Goal: Information Seeking & Learning: Learn about a topic

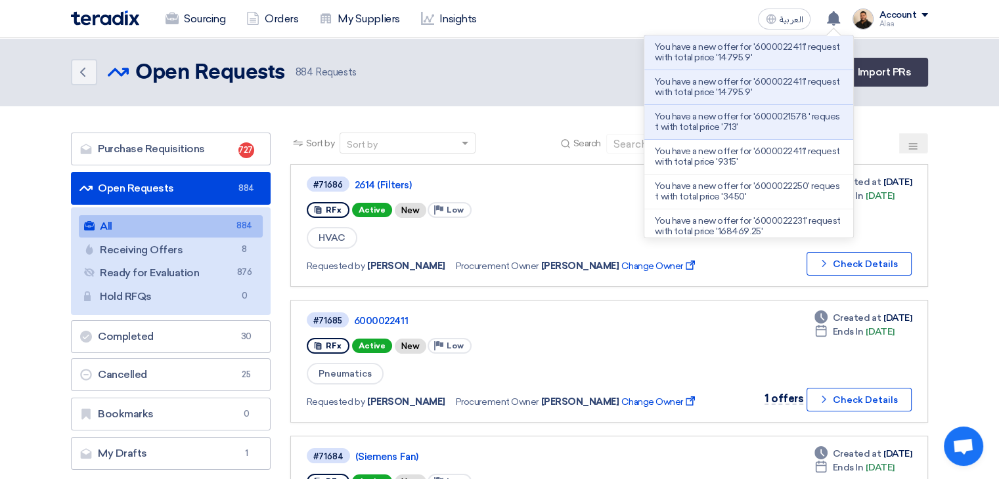
click at [784, 119] on p "You have a new offer for '6000021578 ' request with total price '713'" at bounding box center [749, 122] width 188 height 21
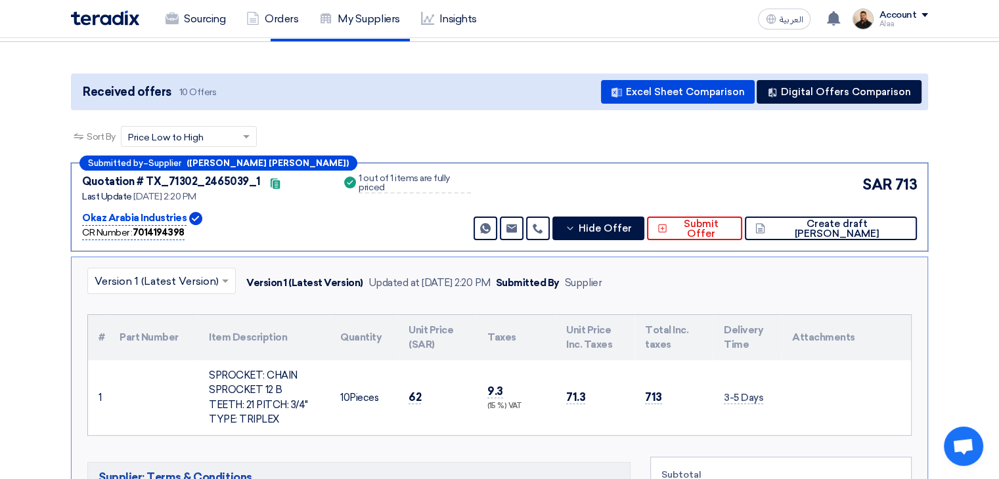
scroll to position [74, 0]
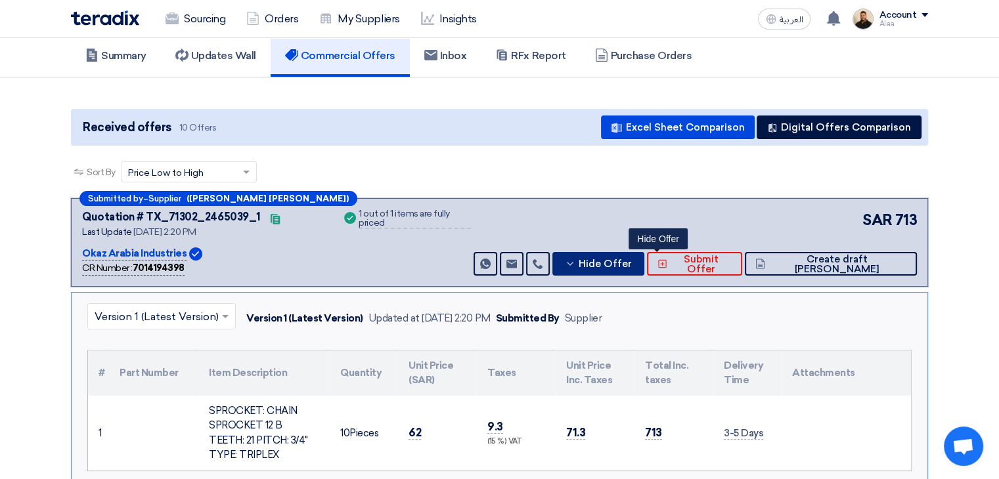
click at [632, 260] on span "Hide Offer" at bounding box center [605, 264] width 53 height 10
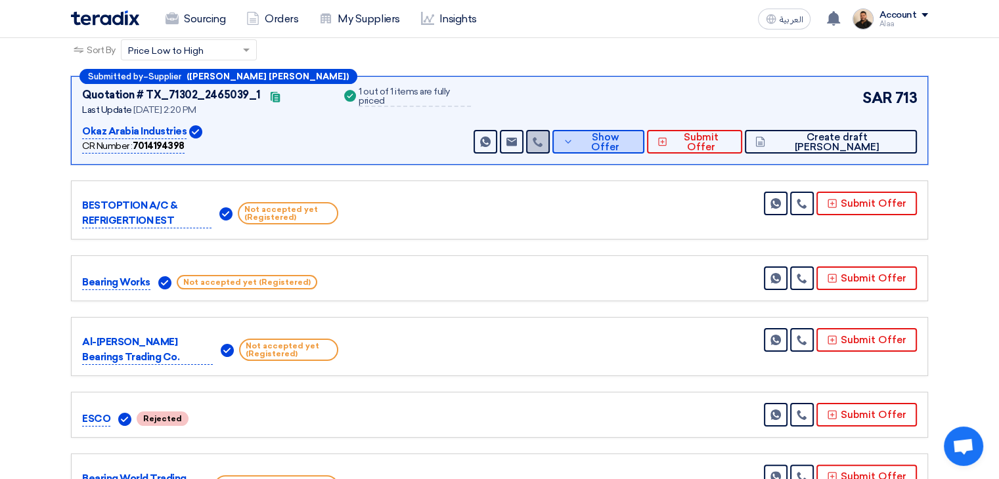
scroll to position [197, 0]
click at [632, 129] on button "Show Offer" at bounding box center [598, 141] width 92 height 24
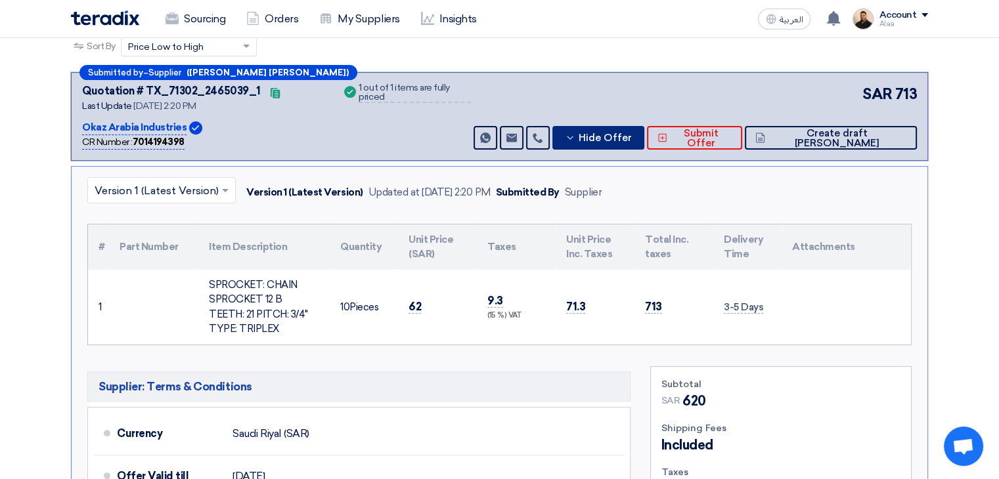
scroll to position [263, 0]
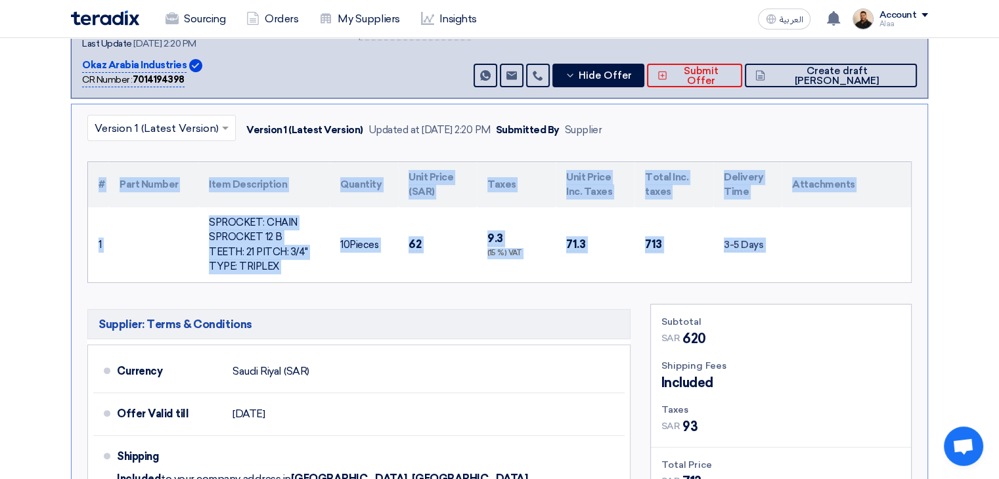
drag, startPoint x: 822, startPoint y: 263, endPoint x: 70, endPoint y: 185, distance: 756.1
click at [71, 185] on div "× Version 1 (Latest Version) Version 1 (Latest Version) Updated at [DATE] 2:20 …" at bounding box center [499, 345] width 857 height 483
copy div "# Part Number Item Description Quantity Unit Price (SAR) Taxes Unit Price Inc. …"
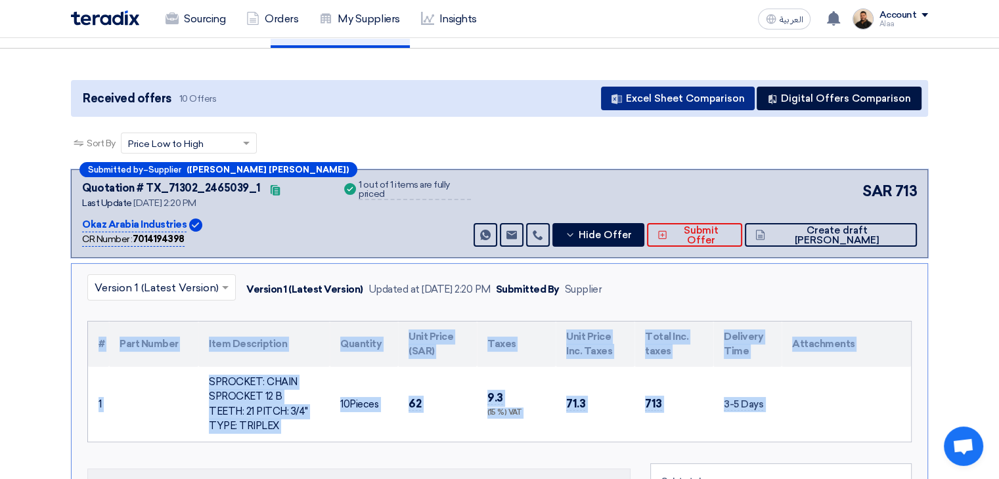
scroll to position [0, 0]
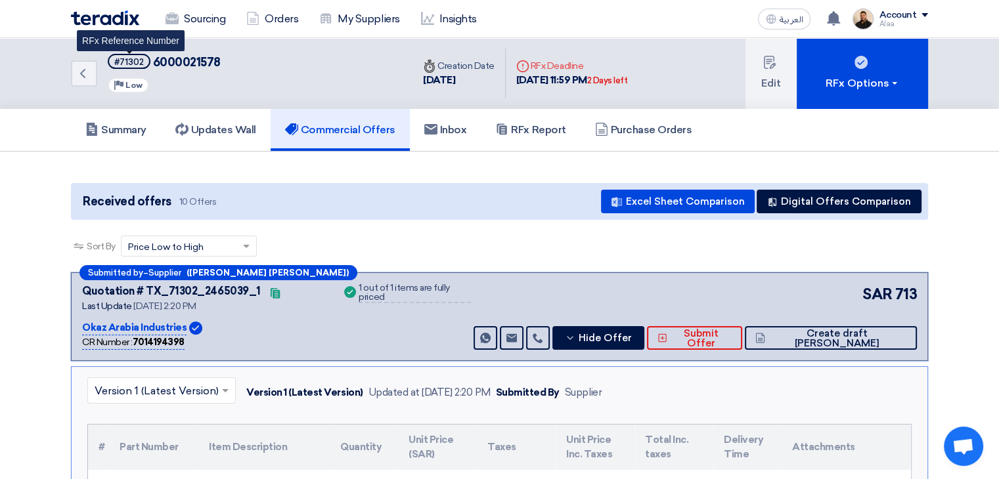
click at [130, 62] on div "#71302" at bounding box center [129, 62] width 30 height 9
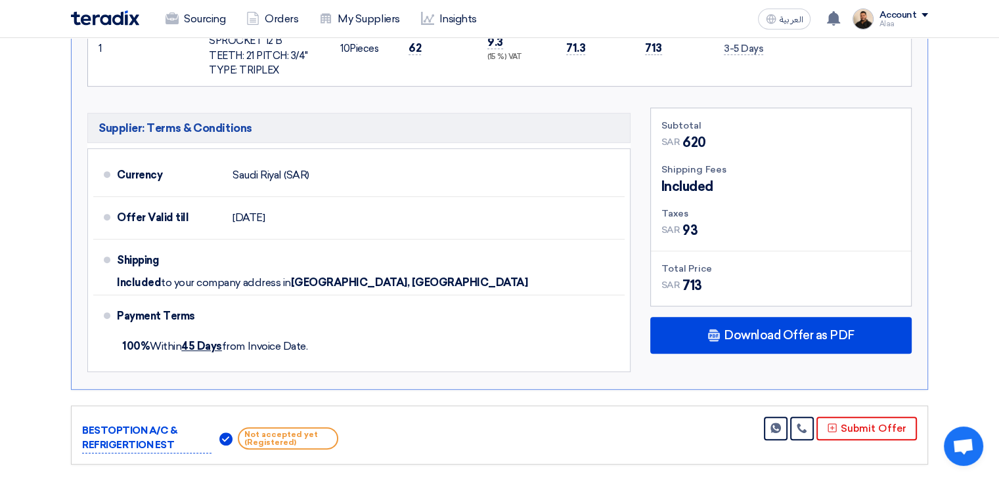
scroll to position [460, 0]
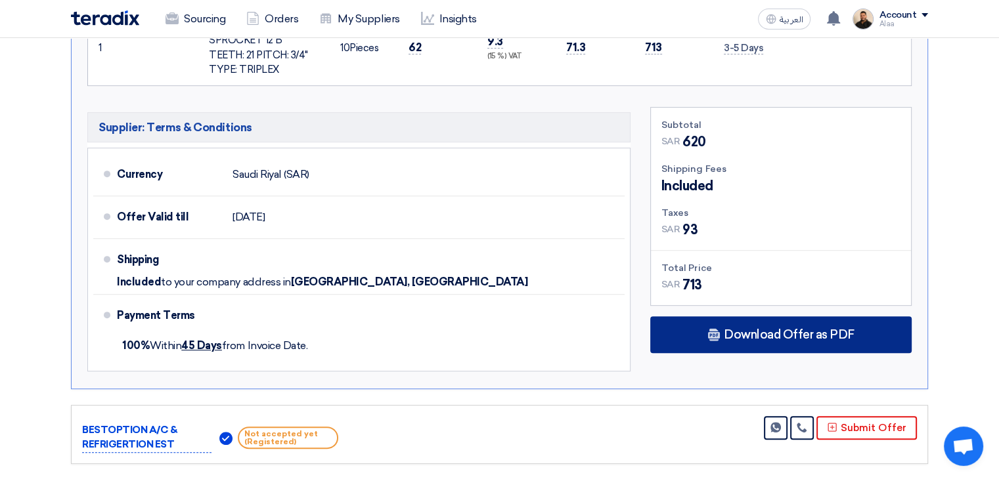
click at [752, 321] on div "Download Offer as PDF" at bounding box center [780, 335] width 261 height 37
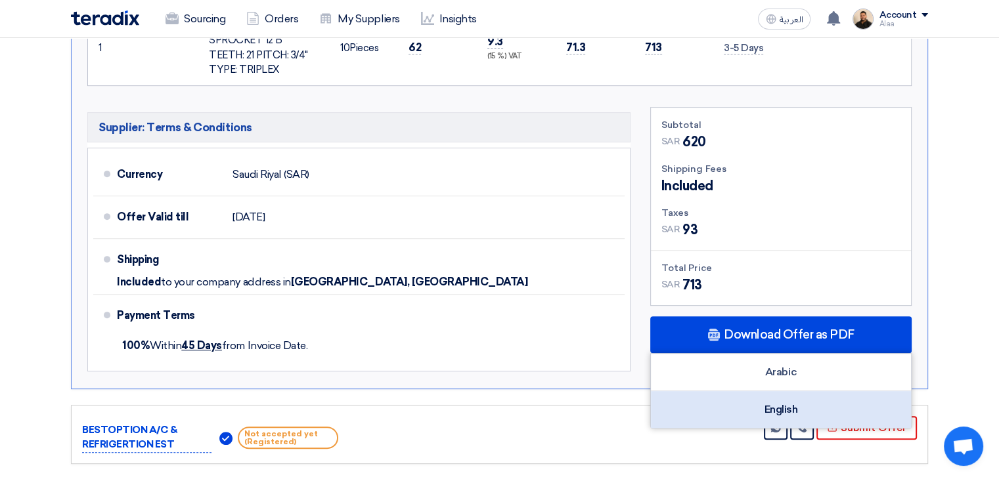
click at [763, 403] on div "English" at bounding box center [781, 409] width 260 height 37
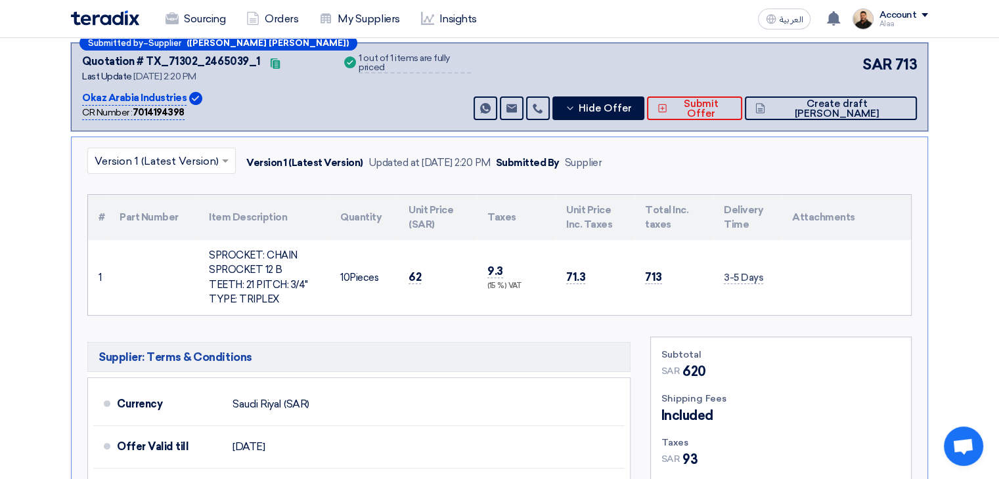
scroll to position [0, 0]
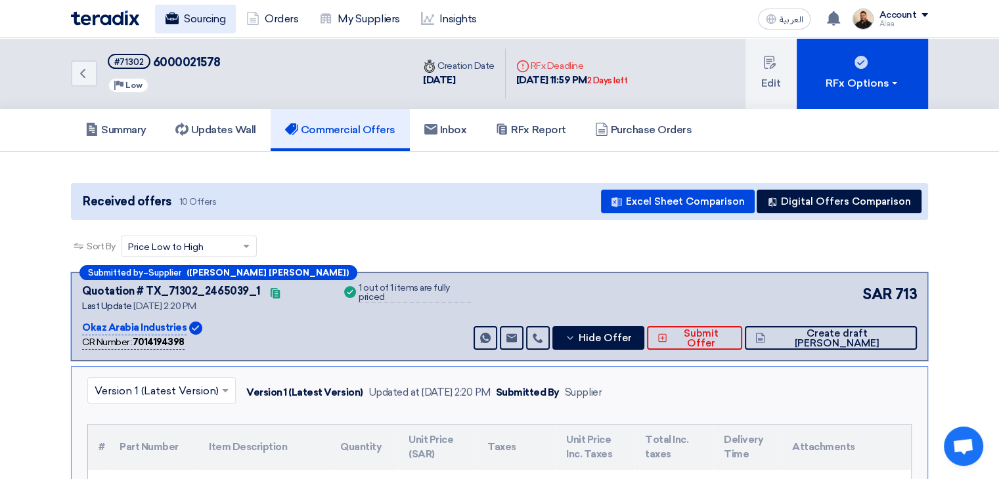
click at [200, 16] on link "Sourcing" at bounding box center [195, 19] width 81 height 29
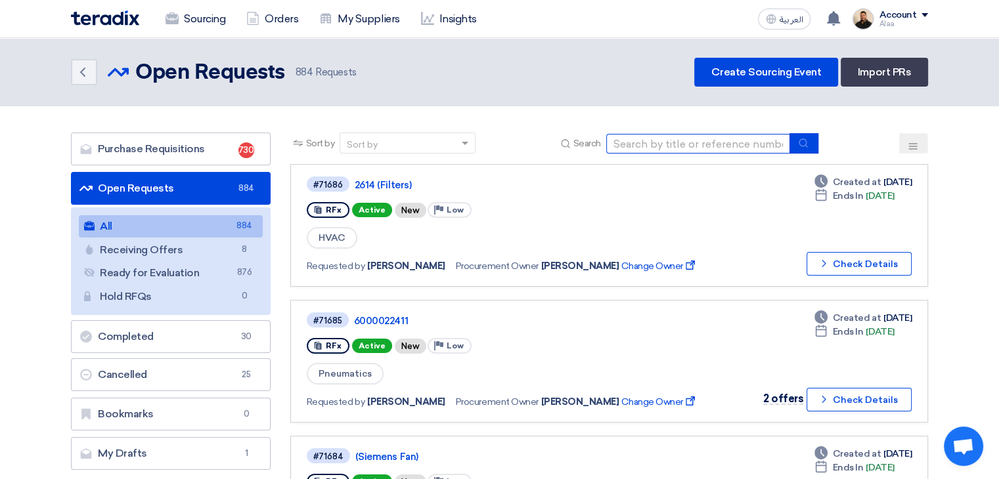
click at [654, 143] on input at bounding box center [698, 144] width 184 height 20
type input "71686"
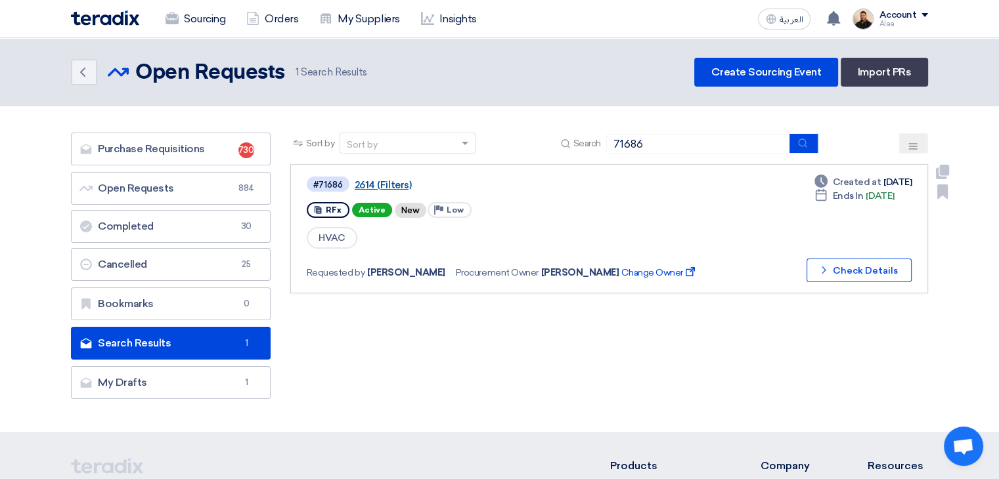
click at [380, 183] on link "2614 (Filters)" at bounding box center [519, 185] width 328 height 12
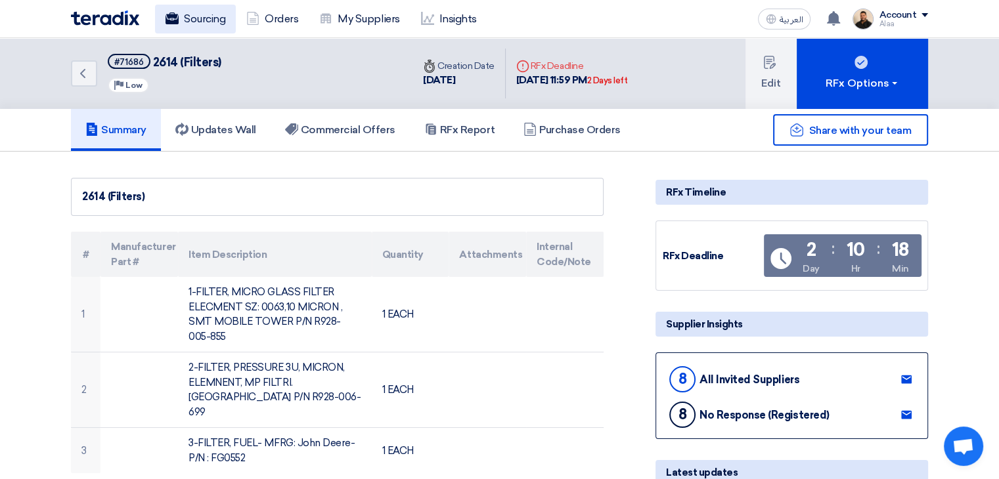
click at [213, 30] on link "Sourcing" at bounding box center [195, 19] width 81 height 29
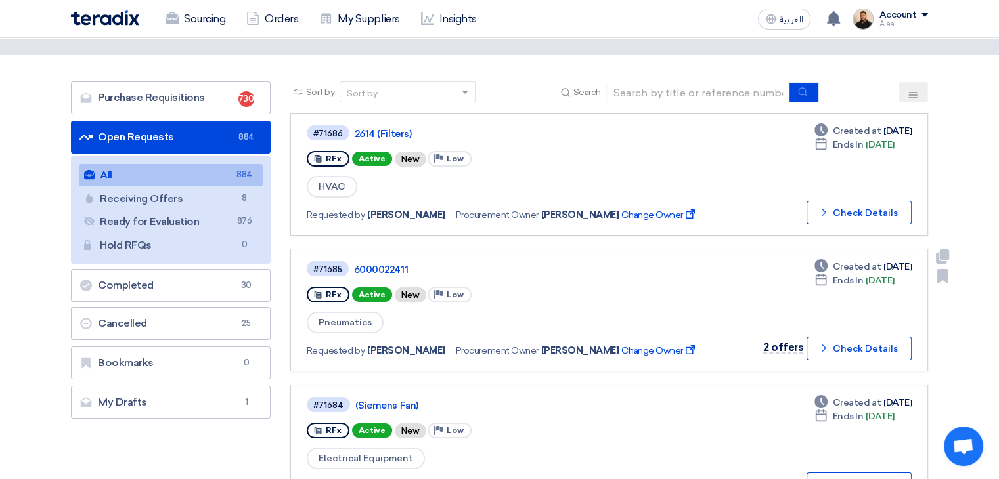
scroll to position [66, 0]
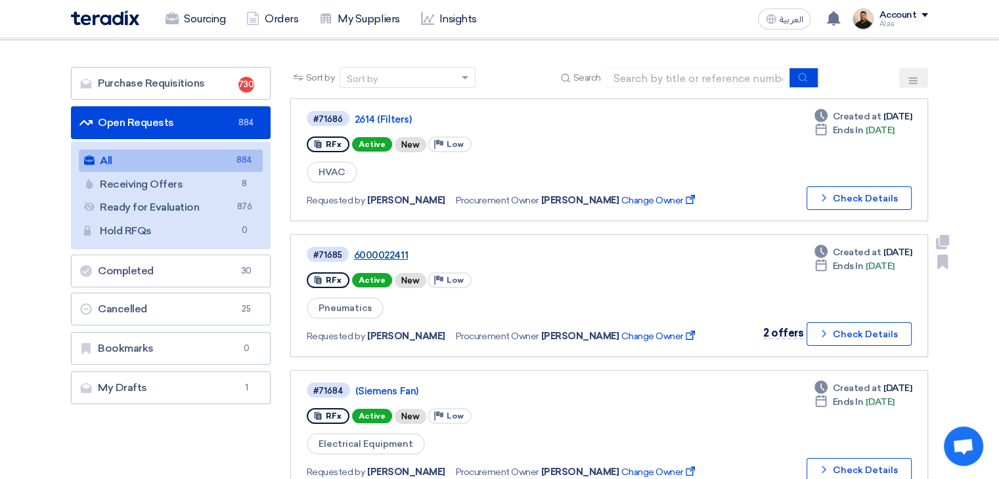
click at [386, 253] on link "6000022411" at bounding box center [518, 256] width 328 height 12
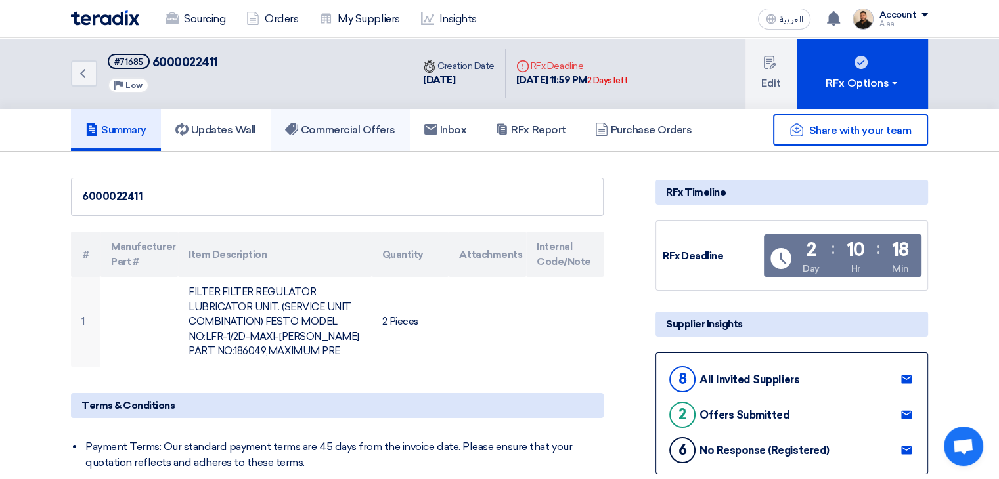
click at [338, 140] on link "Commercial Offers" at bounding box center [340, 130] width 139 height 42
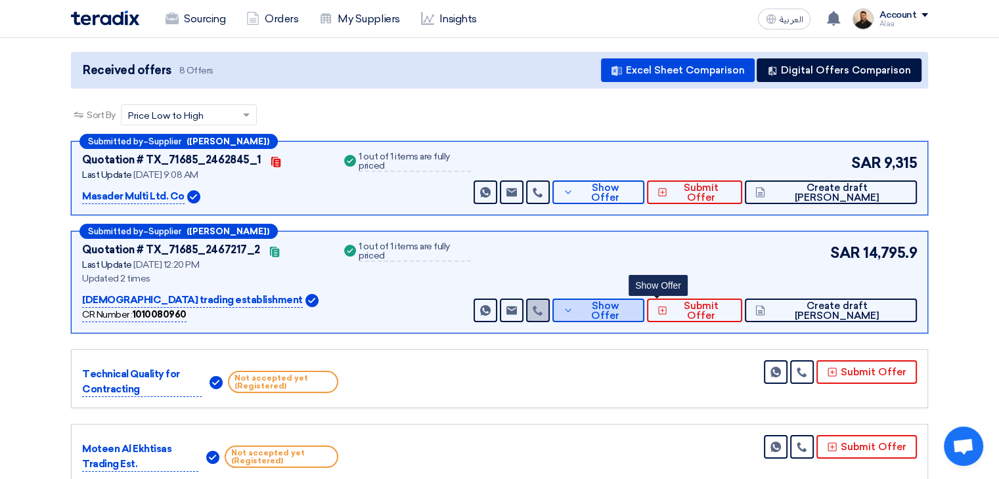
drag, startPoint x: 631, startPoint y: 302, endPoint x: 592, endPoint y: 315, distance: 40.7
click at [631, 301] on button "Show Offer" at bounding box center [598, 311] width 92 height 24
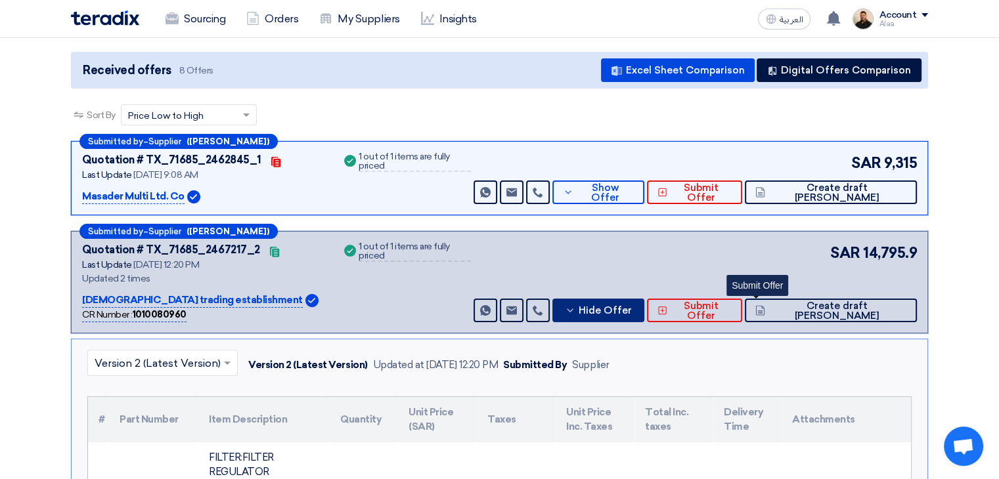
scroll to position [131, 0]
click at [632, 306] on span "Hide Offer" at bounding box center [605, 311] width 53 height 10
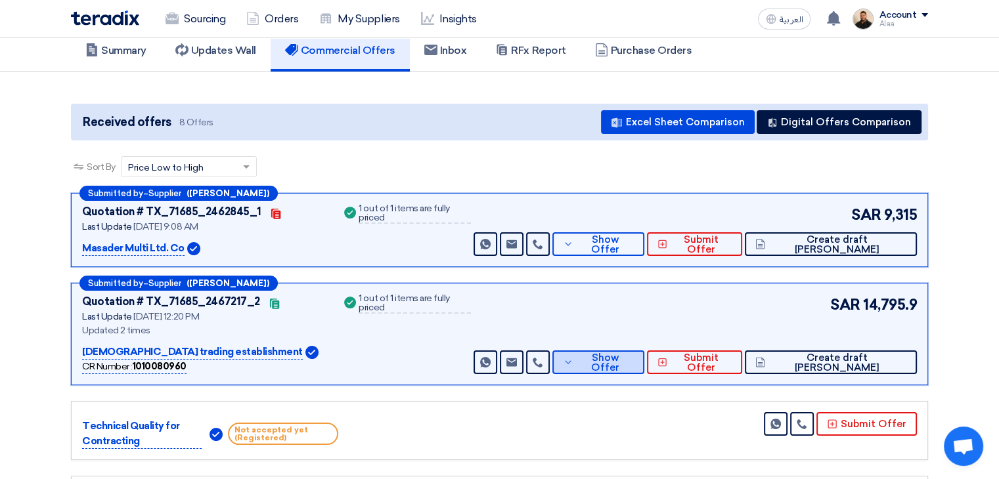
scroll to position [0, 0]
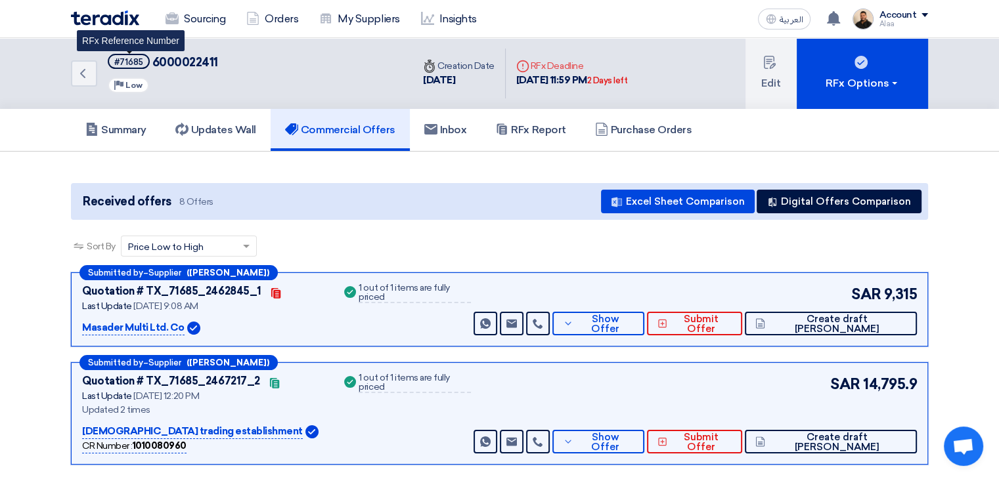
click at [133, 63] on div "#71685" at bounding box center [128, 62] width 29 height 9
copy div "71685"
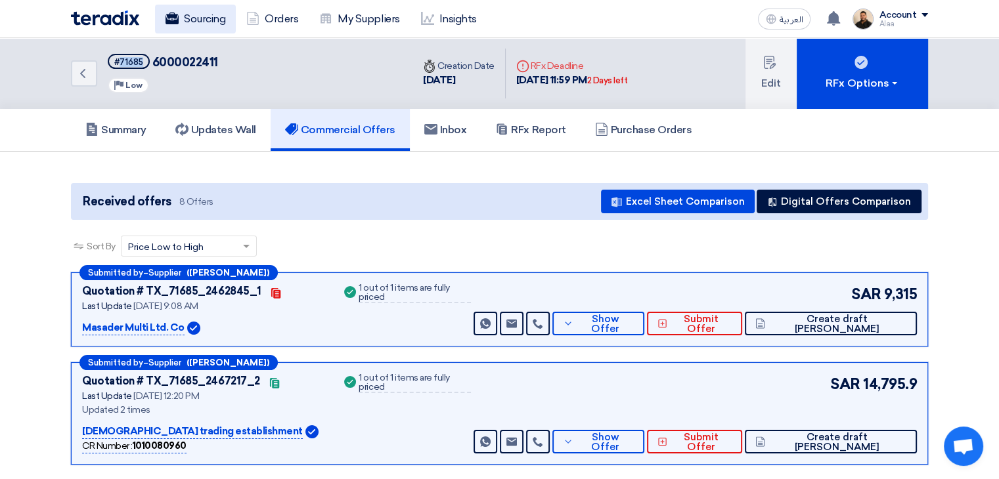
click at [227, 29] on link "Sourcing" at bounding box center [195, 19] width 81 height 29
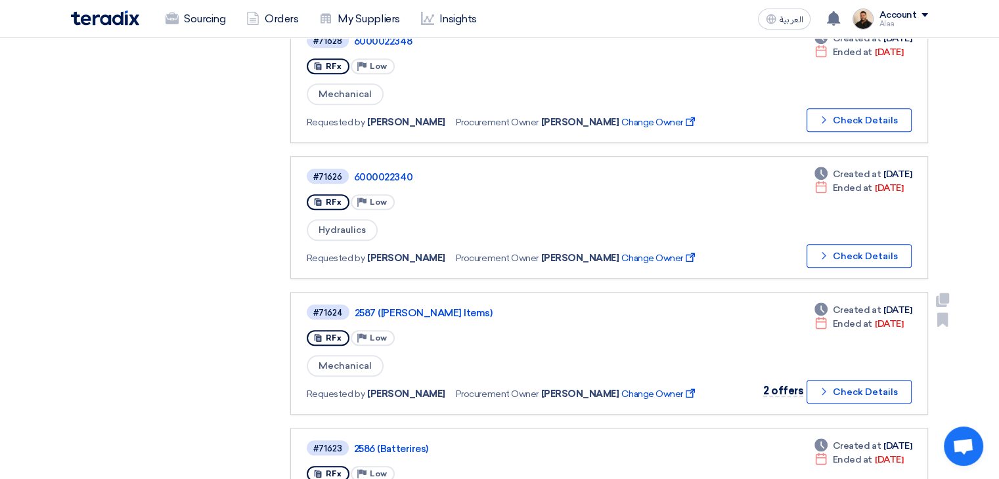
scroll to position [854, 0]
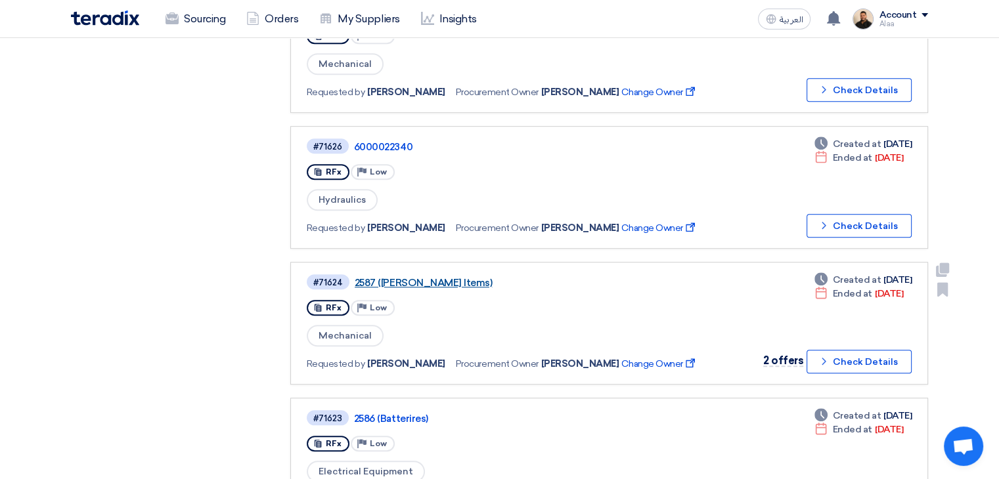
click at [412, 277] on link "2587 ([PERSON_NAME] Items)" at bounding box center [519, 283] width 328 height 12
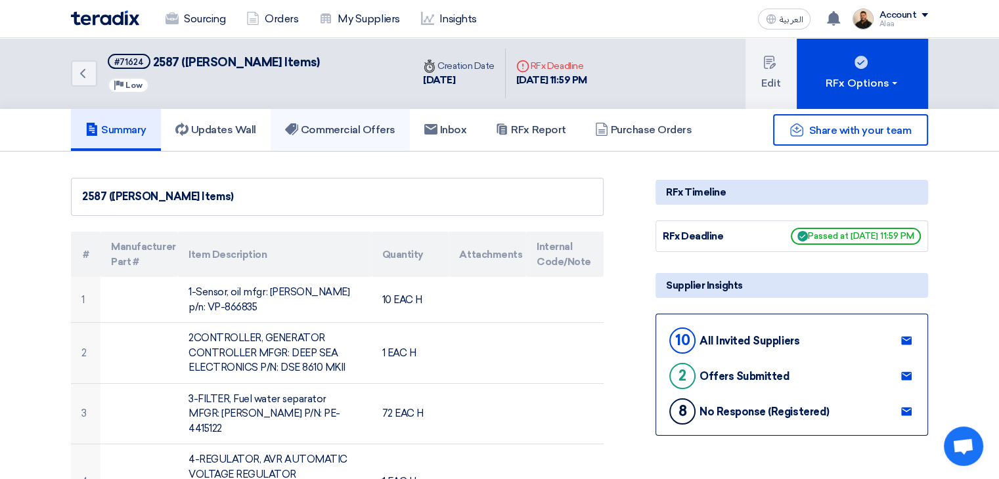
click at [378, 133] on h5 "Commercial Offers" at bounding box center [340, 129] width 110 height 13
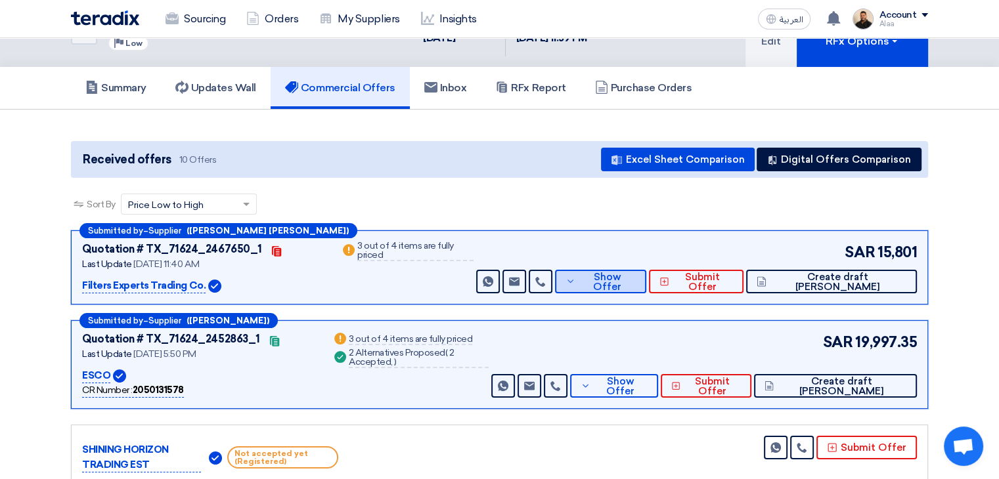
scroll to position [66, 0]
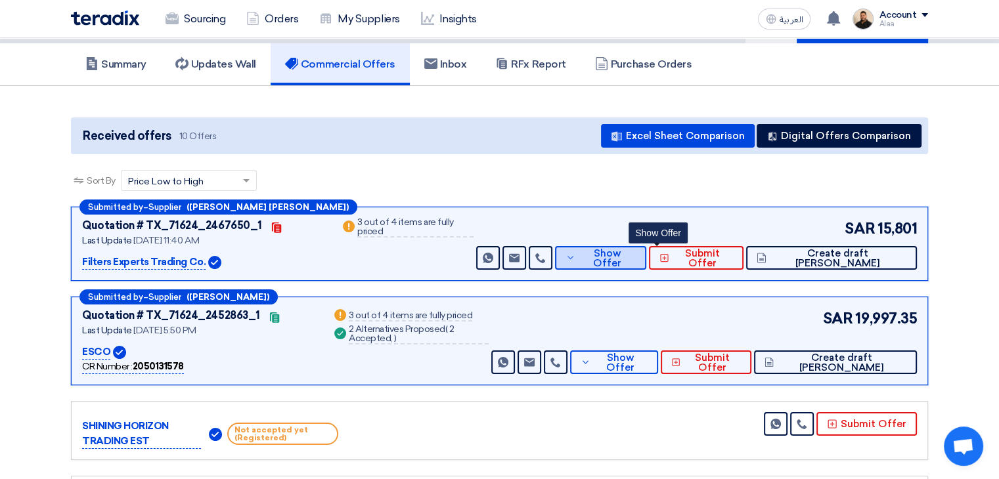
click at [635, 254] on span "Show Offer" at bounding box center [607, 259] width 56 height 20
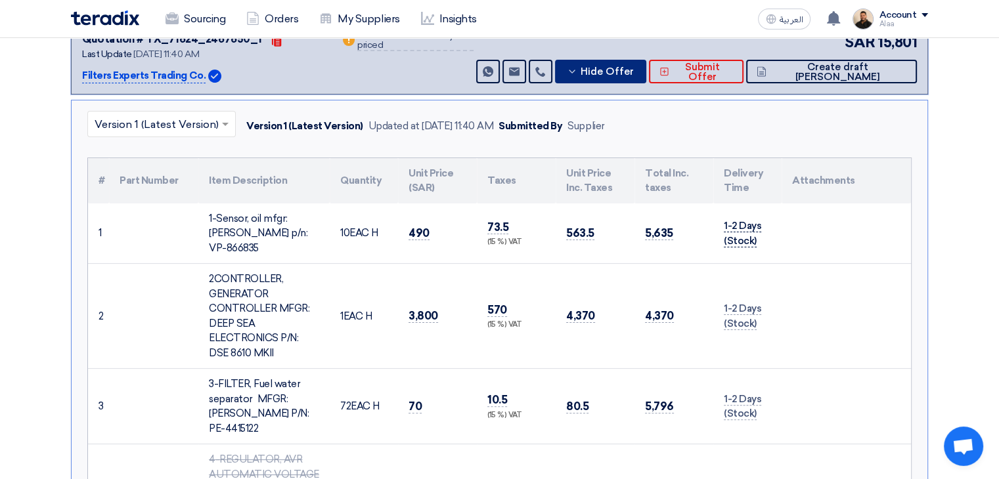
scroll to position [197, 0]
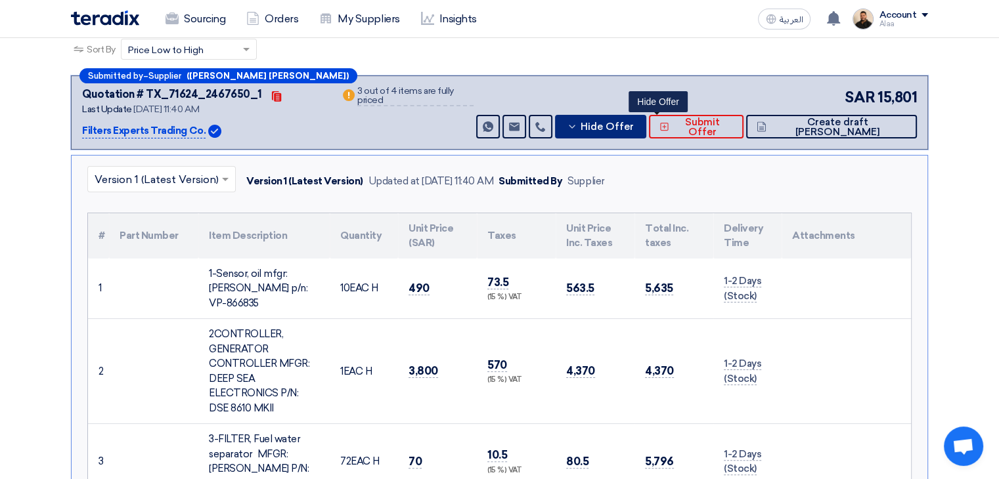
click at [634, 122] on span "Hide Offer" at bounding box center [607, 127] width 53 height 10
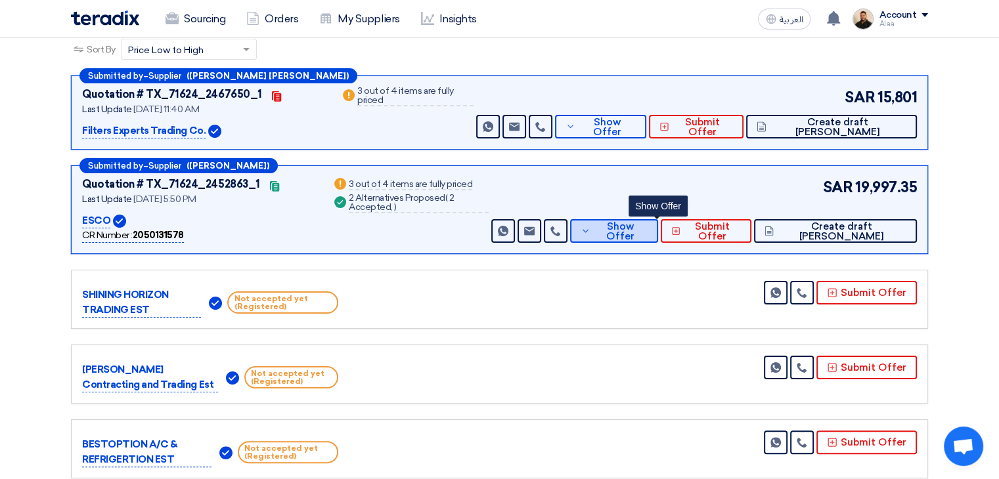
click at [648, 227] on span "Show Offer" at bounding box center [621, 232] width 54 height 20
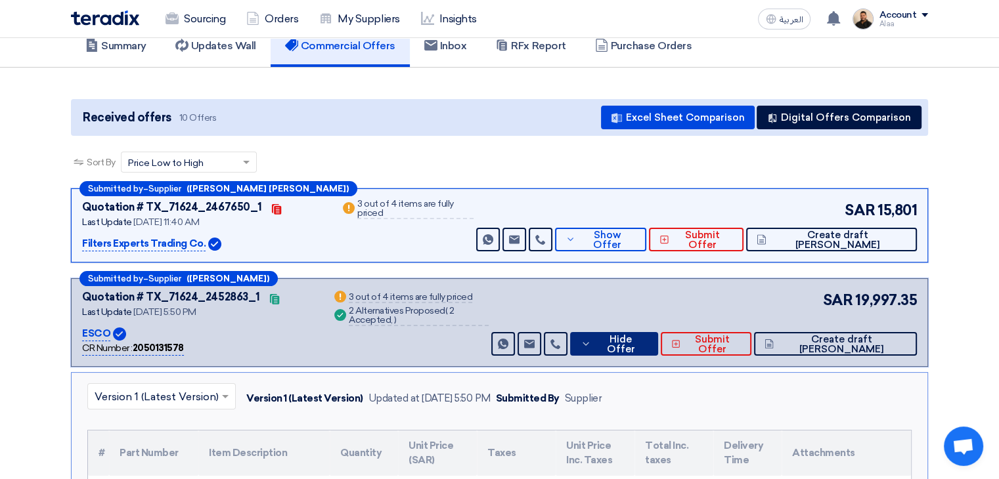
scroll to position [66, 0]
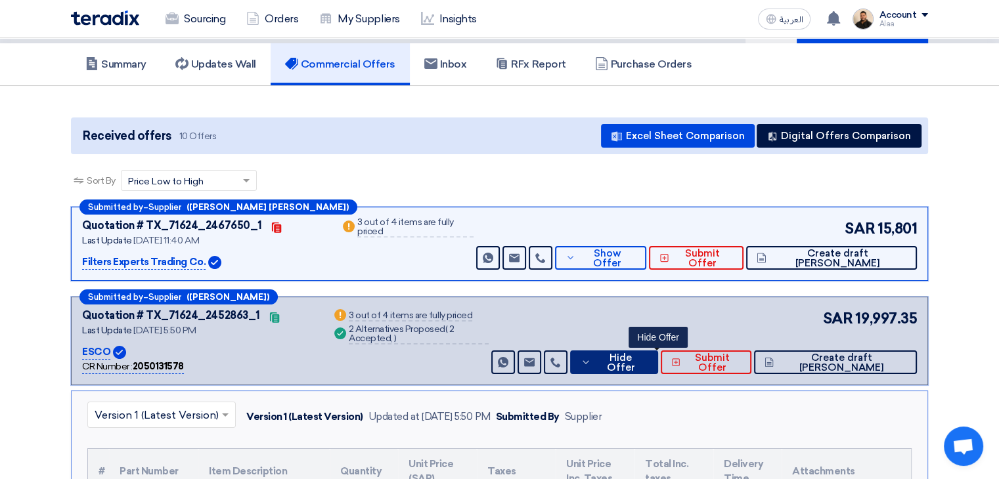
click at [648, 358] on span "Hide Offer" at bounding box center [620, 363] width 53 height 20
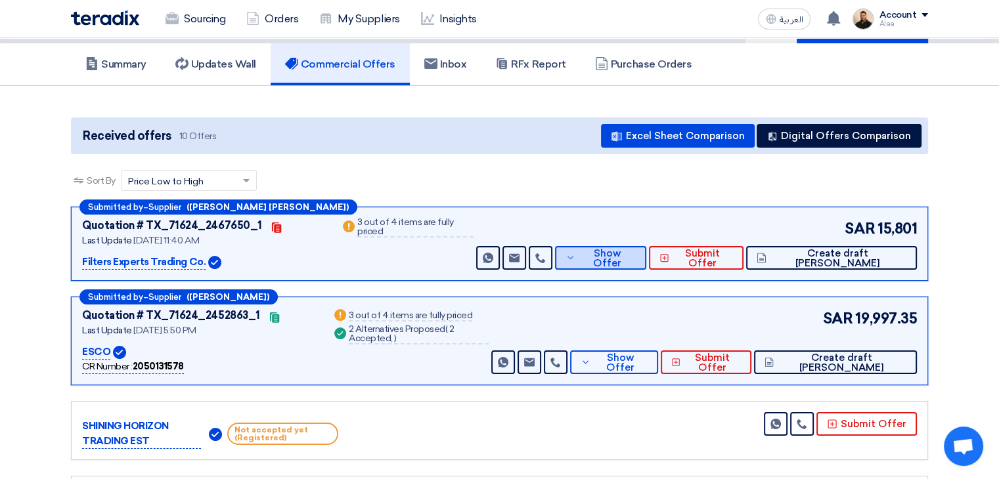
drag, startPoint x: 663, startPoint y: 247, endPoint x: 649, endPoint y: 276, distance: 32.3
click at [663, 244] on div "SAR 15,801 Send Message Send Message" at bounding box center [695, 244] width 443 height 52
click at [635, 261] on span "Show Offer" at bounding box center [607, 259] width 56 height 20
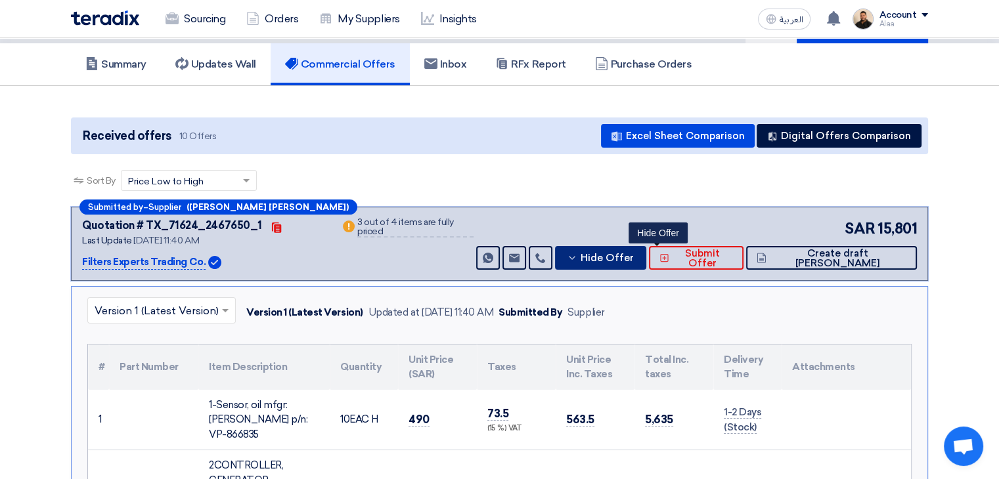
click at [634, 255] on span "Hide Offer" at bounding box center [607, 259] width 53 height 10
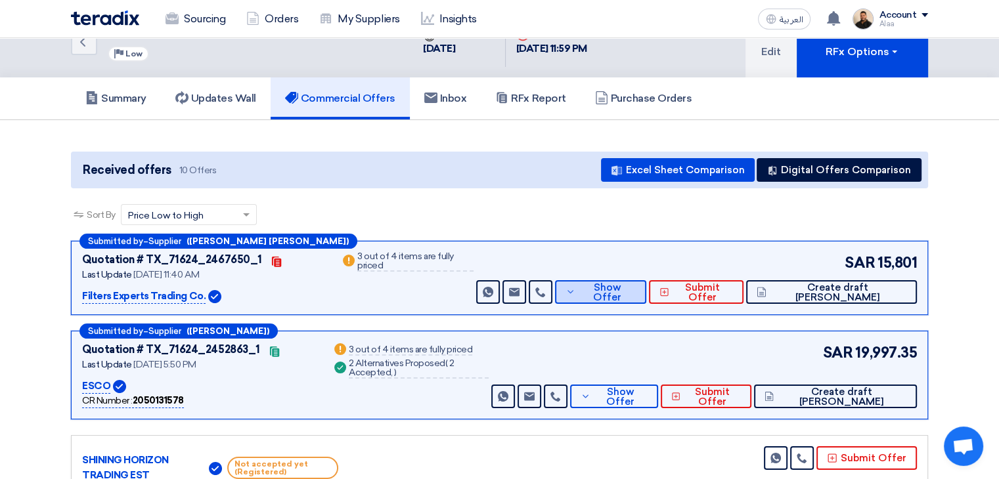
scroll to position [0, 0]
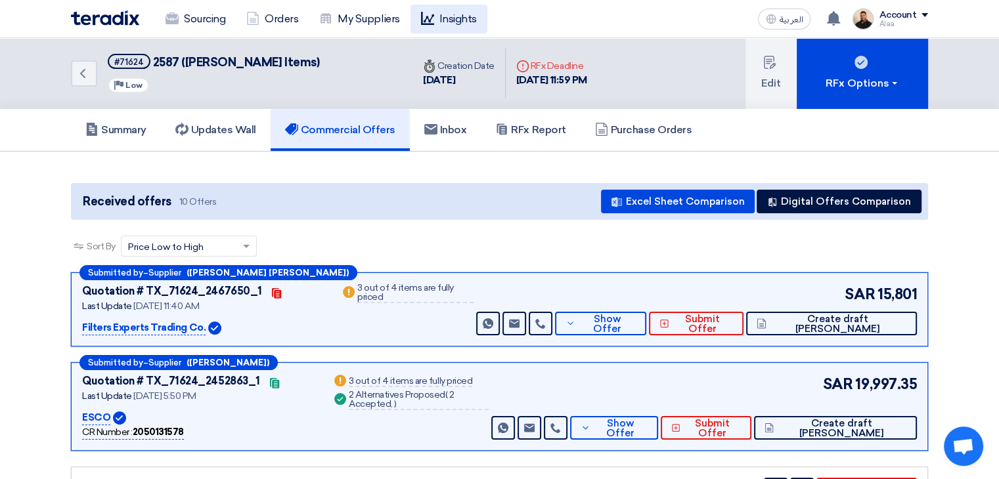
click at [437, 26] on link "Insights" at bounding box center [448, 19] width 77 height 29
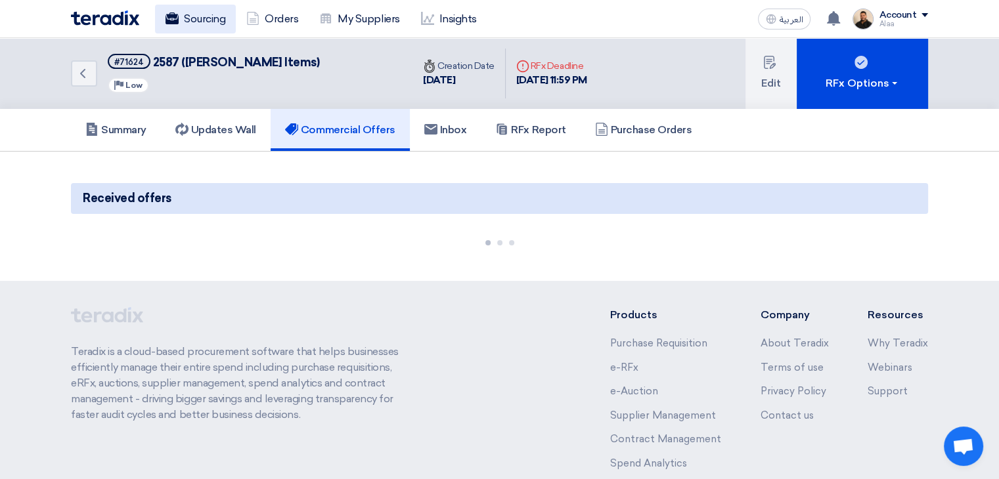
click at [221, 24] on link "Sourcing" at bounding box center [195, 19] width 81 height 29
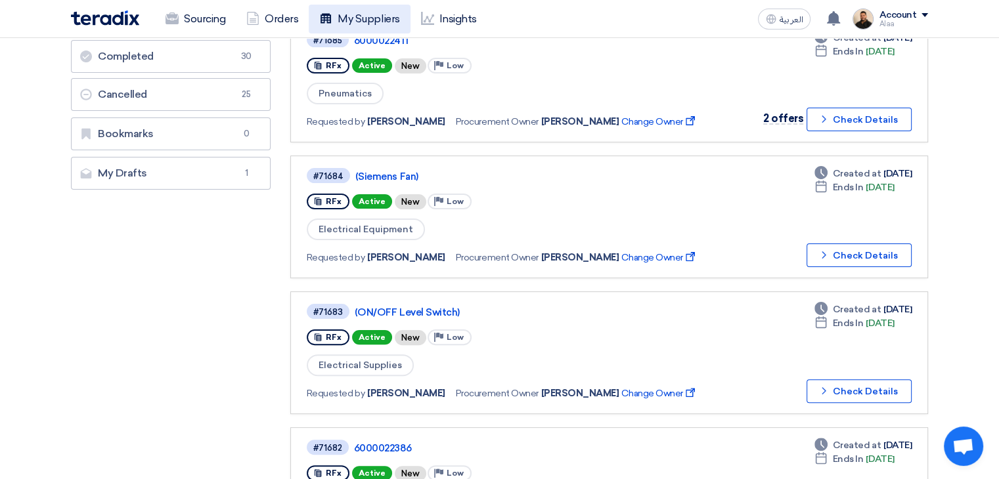
scroll to position [131, 0]
